Goal: Transaction & Acquisition: Download file/media

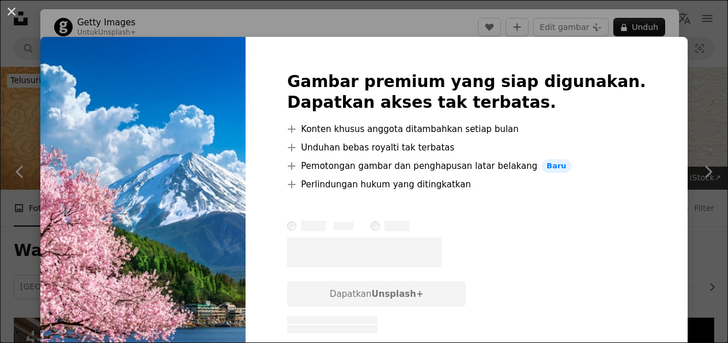
scroll to position [910, 0]
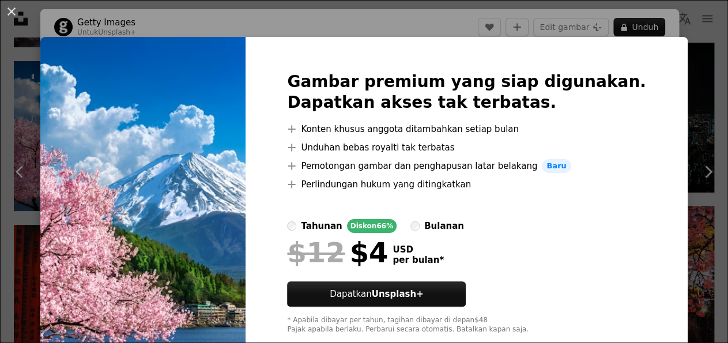
click at [670, 141] on div "An X shape Gambar premium yang siap digunakan. Dapatkan akses tak terbatas. A p…" at bounding box center [364, 171] width 728 height 343
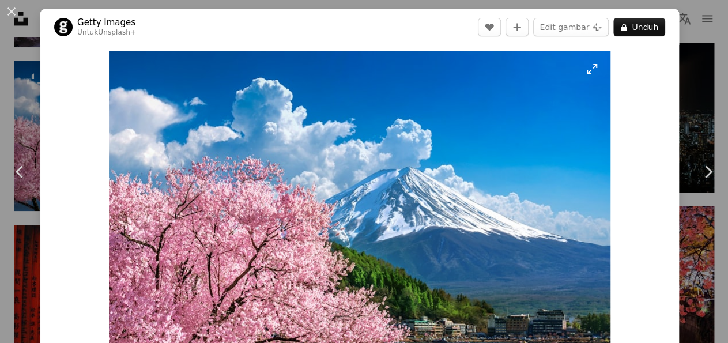
drag, startPoint x: 670, startPoint y: 141, endPoint x: 496, endPoint y: 78, distance: 185.5
click at [496, 78] on div "Zoom in" at bounding box center [359, 218] width 638 height 346
click at [691, 81] on div "An X shape Chevron left Chevron right Getty Images Untuk Unsplash+ A heart A pl…" at bounding box center [364, 171] width 728 height 343
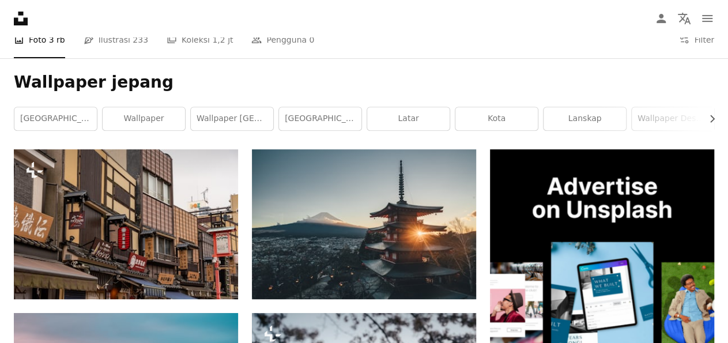
scroll to position [169, 0]
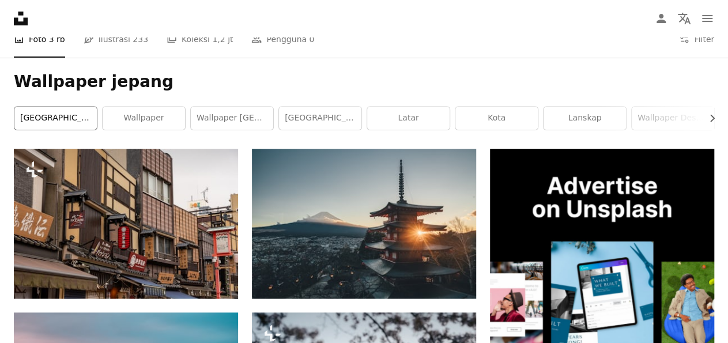
click at [63, 115] on link "[GEOGRAPHIC_DATA]" at bounding box center [55, 118] width 82 height 23
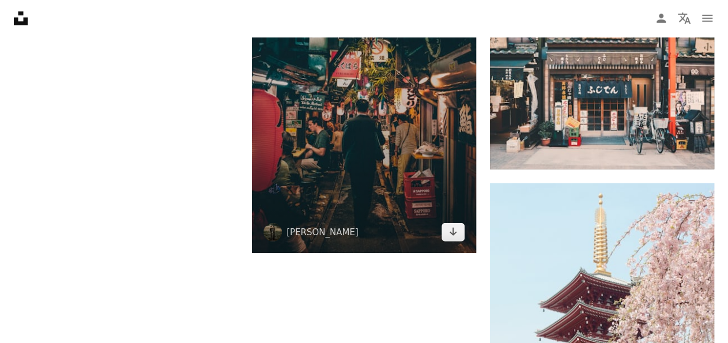
scroll to position [1540, 0]
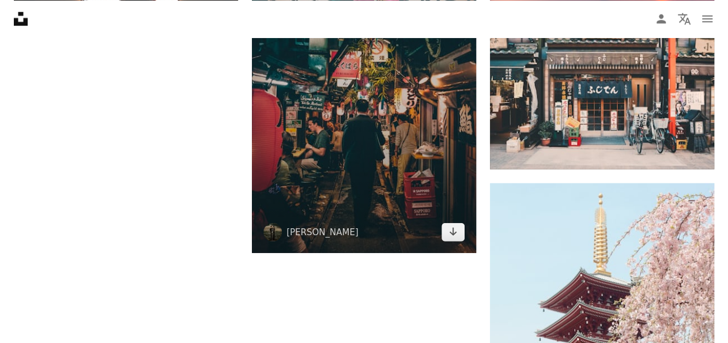
click at [374, 245] on img at bounding box center [364, 84] width 224 height 336
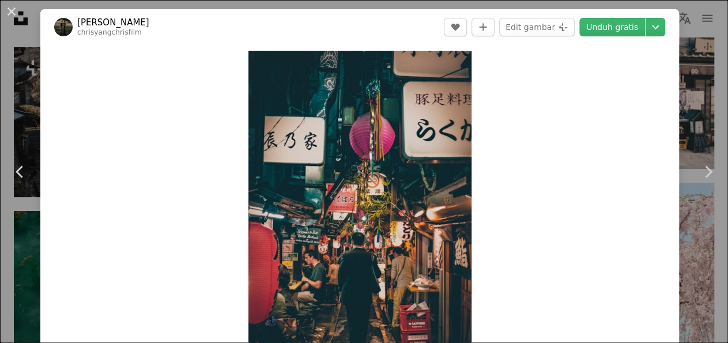
click at [686, 147] on div "An X shape Chevron left Chevron right [PERSON_NAME] chrisyangchrisfilm A heart …" at bounding box center [364, 171] width 728 height 343
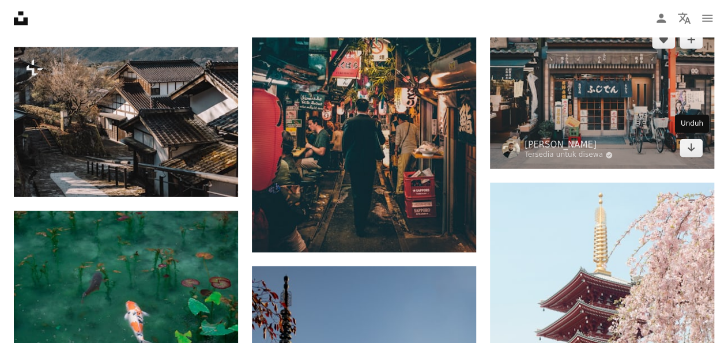
scroll to position [1540, 0]
click at [683, 147] on link "Arrow pointing down" at bounding box center [690, 148] width 23 height 18
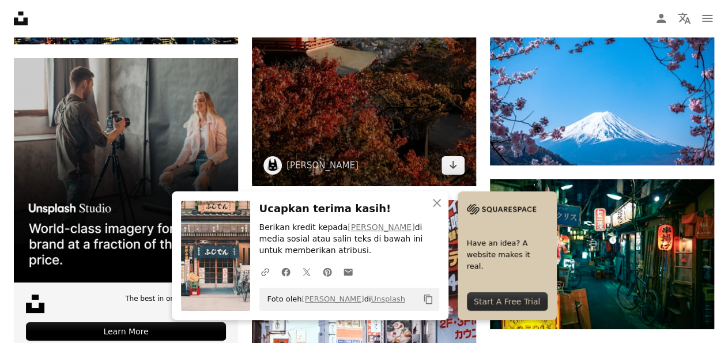
scroll to position [2020, 0]
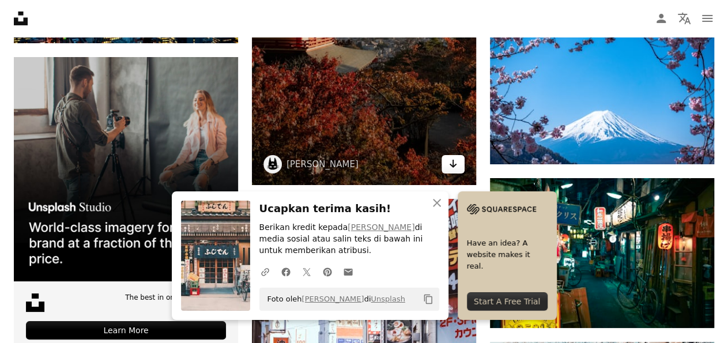
click at [452, 160] on icon "Unduh" at bounding box center [452, 164] width 7 height 8
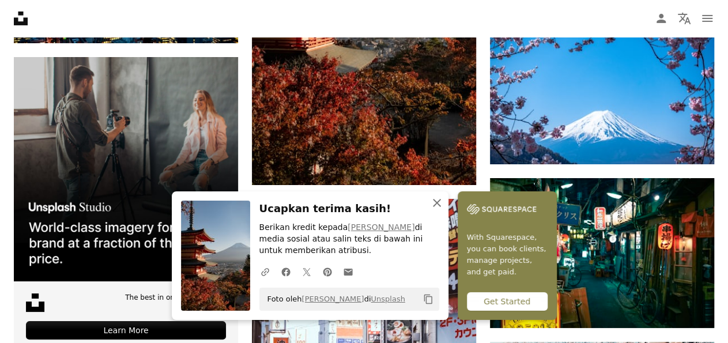
click at [440, 203] on icon "An X shape" at bounding box center [437, 203] width 14 height 14
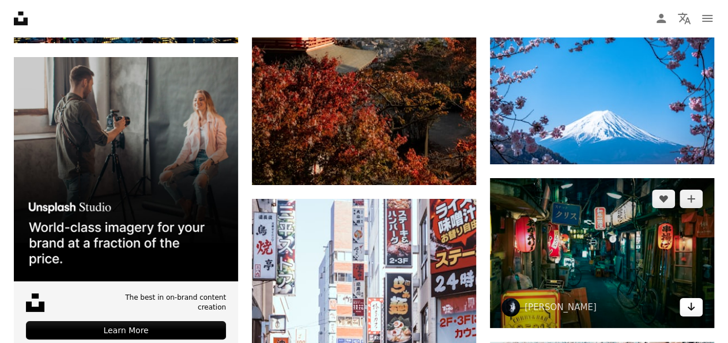
click at [684, 309] on link "Arrow pointing down" at bounding box center [690, 307] width 23 height 18
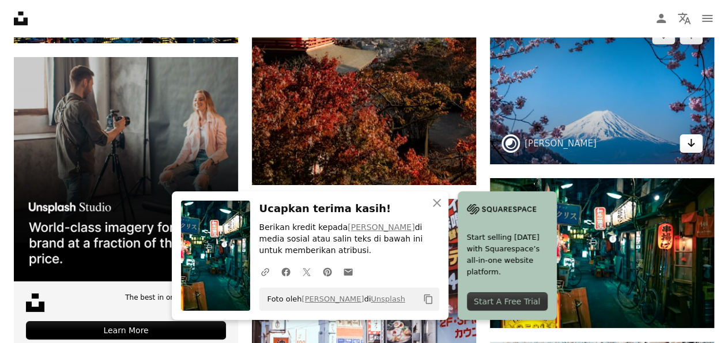
click at [701, 146] on link "Arrow pointing down" at bounding box center [690, 143] width 23 height 18
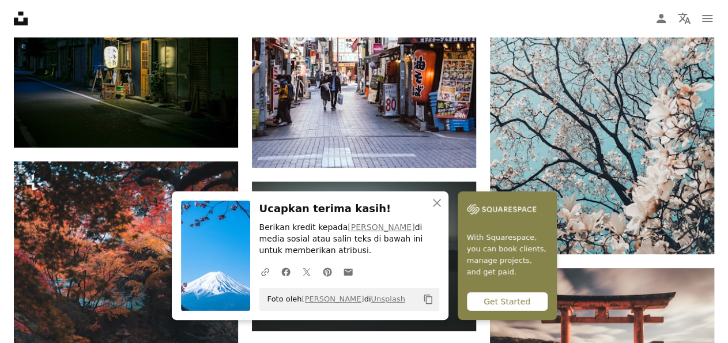
scroll to position [2388, 0]
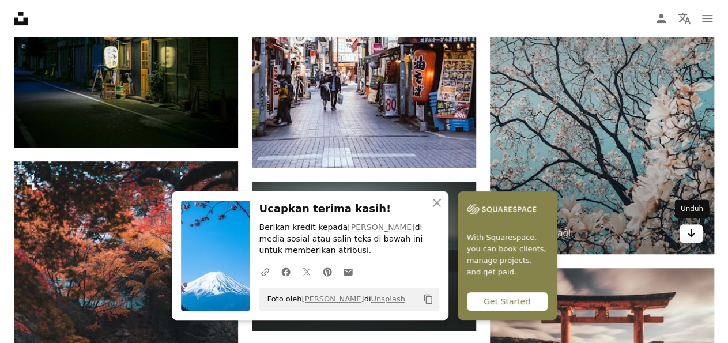
click at [689, 231] on icon "Arrow pointing down" at bounding box center [690, 233] width 9 height 14
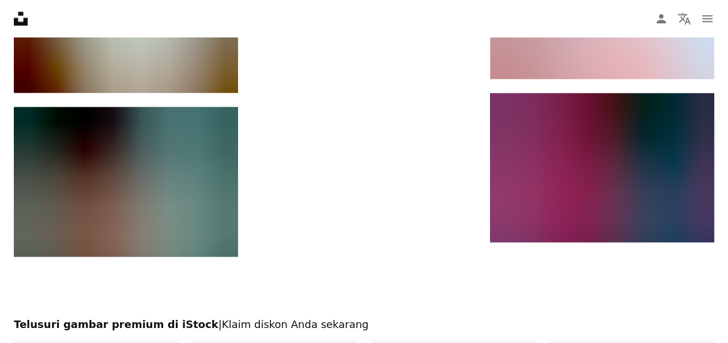
scroll to position [3264, 0]
